Goal: Task Accomplishment & Management: Use online tool/utility

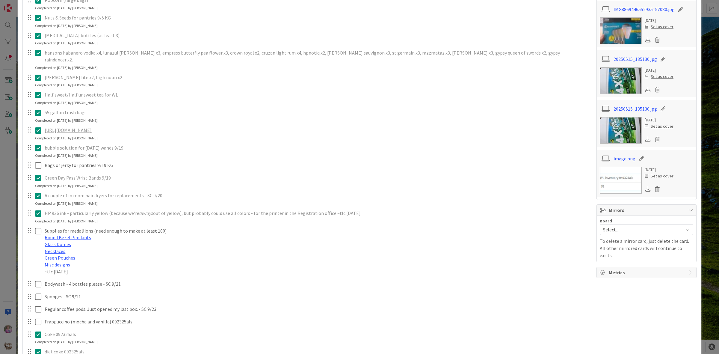
scroll to position [245, 0]
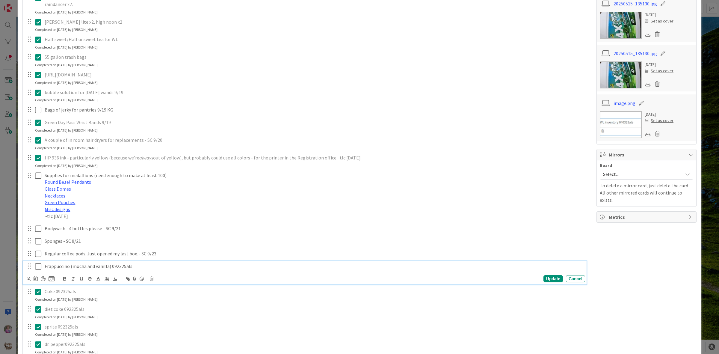
click at [37, 270] on icon at bounding box center [38, 266] width 6 height 7
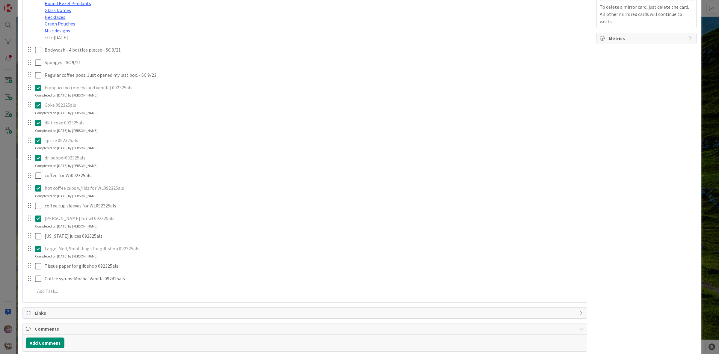
scroll to position [519, 0]
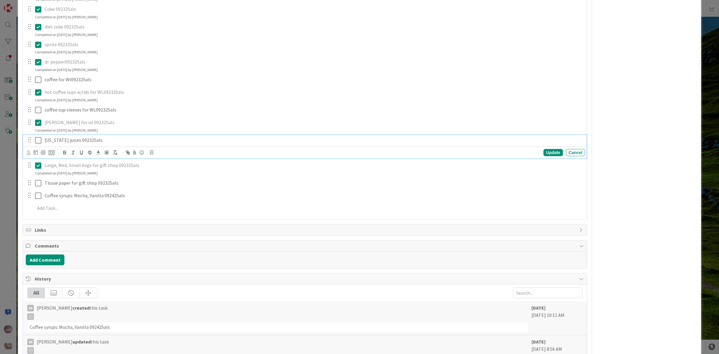
click at [37, 144] on icon at bounding box center [38, 140] width 6 height 7
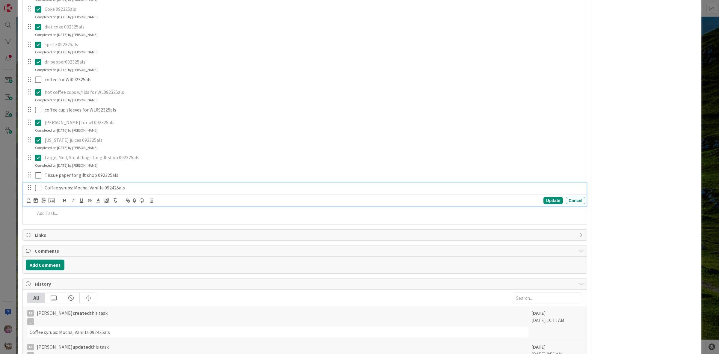
click at [38, 192] on icon at bounding box center [38, 187] width 6 height 7
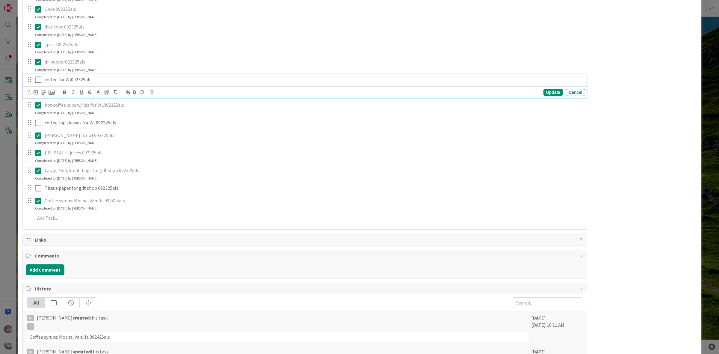
click at [37, 83] on icon at bounding box center [38, 79] width 6 height 7
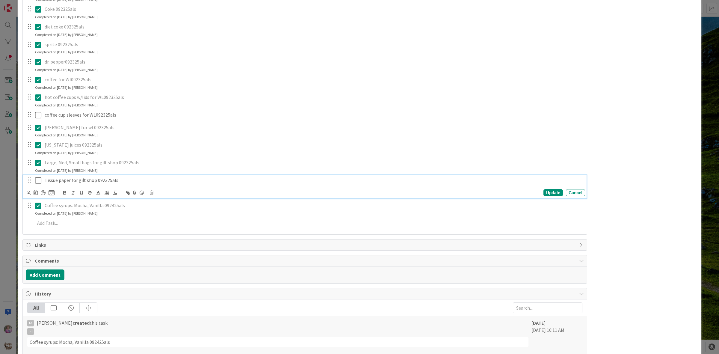
click at [38, 184] on icon at bounding box center [38, 180] width 6 height 7
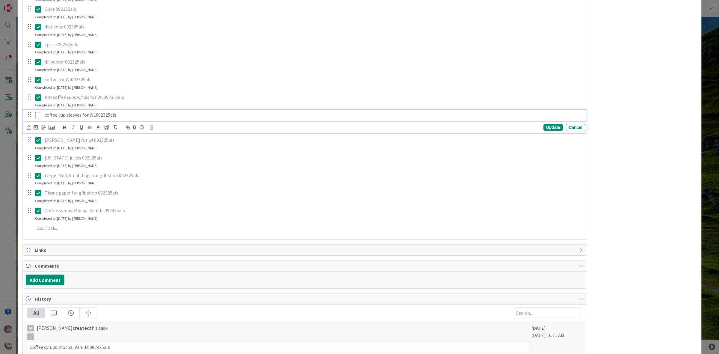
click at [37, 119] on icon at bounding box center [38, 115] width 6 height 7
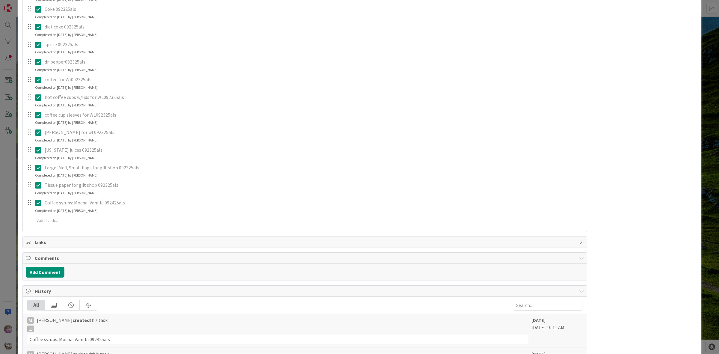
scroll to position [382, 0]
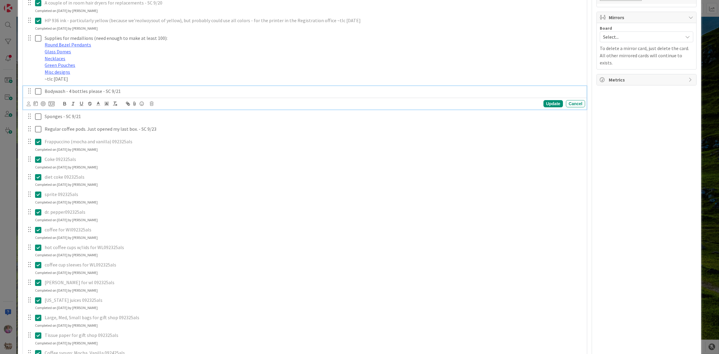
click at [39, 95] on icon at bounding box center [38, 91] width 6 height 7
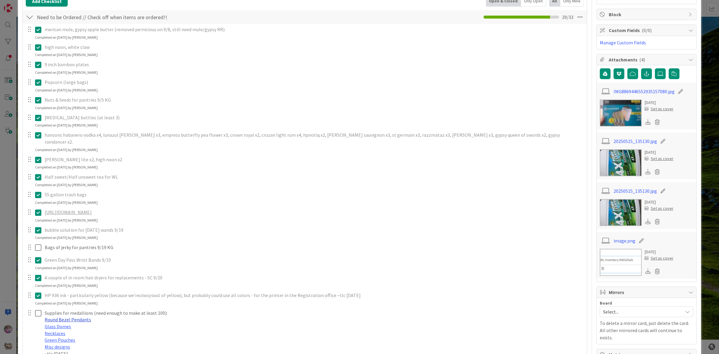
scroll to position [245, 0]
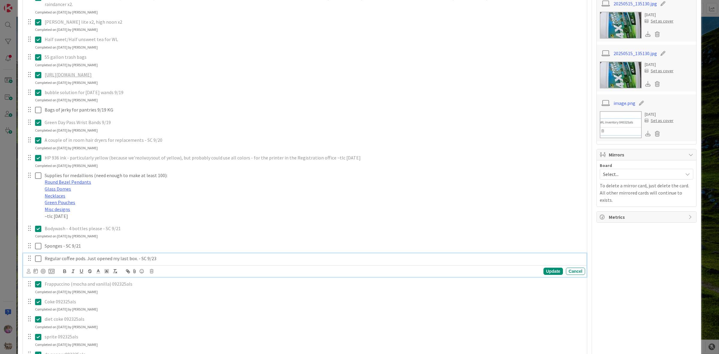
click at [35, 262] on icon at bounding box center [38, 258] width 6 height 7
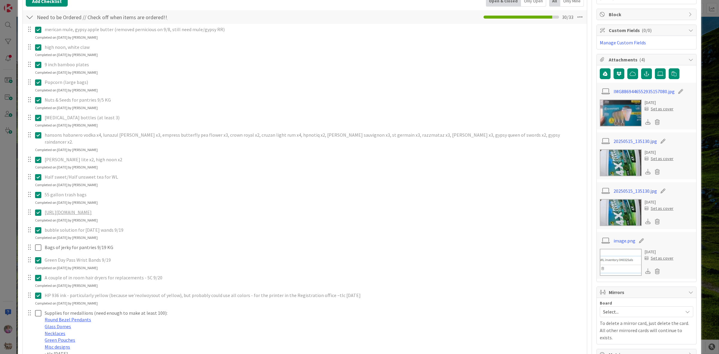
scroll to position [0, 0]
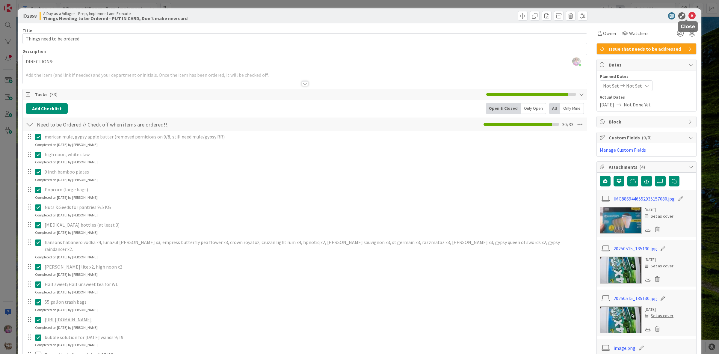
click at [689, 16] on icon at bounding box center [692, 15] width 7 height 7
